Goal: Find specific page/section

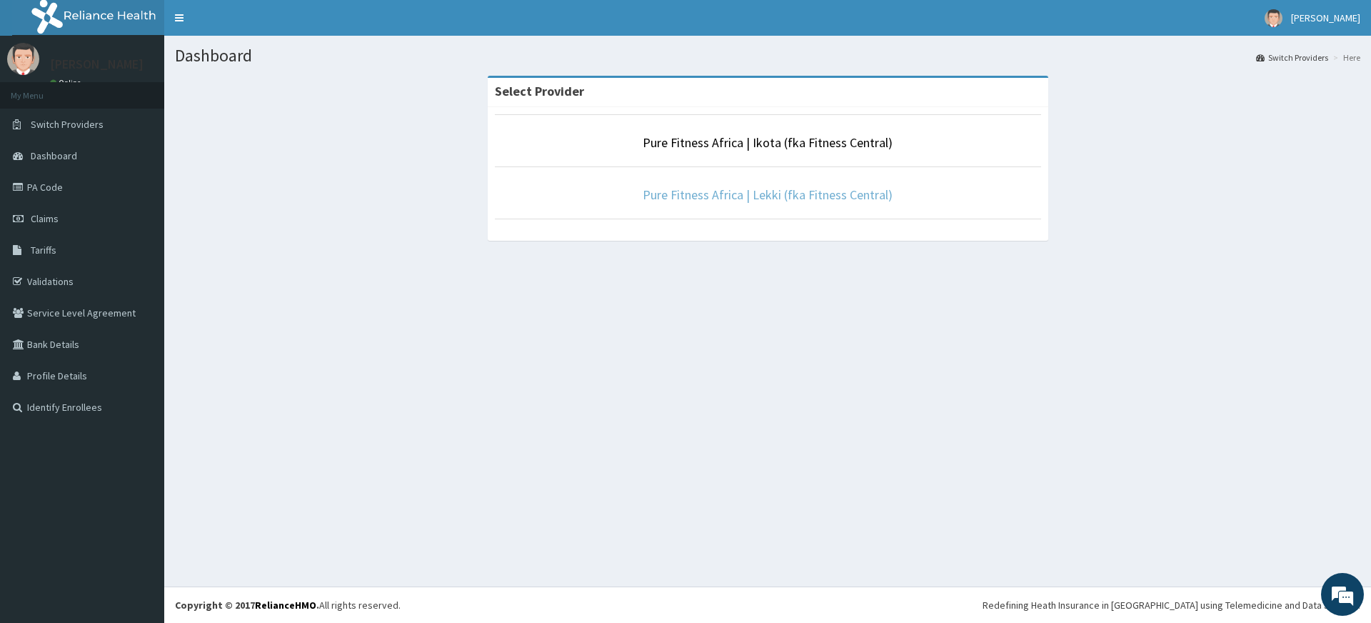
click at [841, 187] on link "Pure Fitness Africa | Lekki (fka Fitness Central)" at bounding box center [768, 194] width 250 height 16
